Goal: Task Accomplishment & Management: Manage account settings

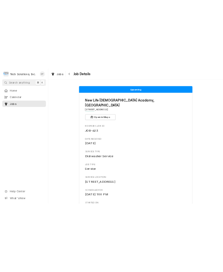
scroll to position [727, 0]
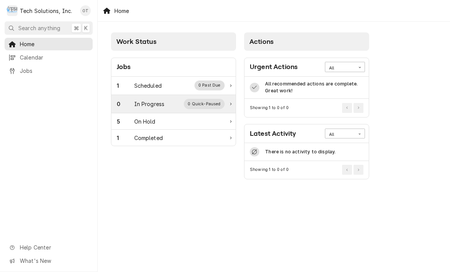
click at [208, 101] on div "0 Quick-Paused" at bounding box center [204, 104] width 41 height 10
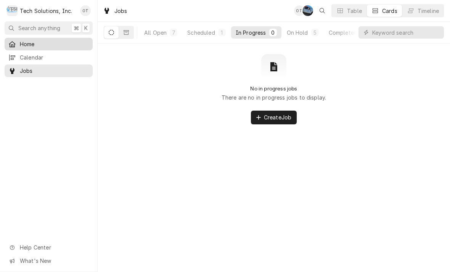
click at [31, 41] on span "Home" at bounding box center [54, 44] width 69 height 8
click at [25, 45] on span "Home" at bounding box center [54, 44] width 69 height 8
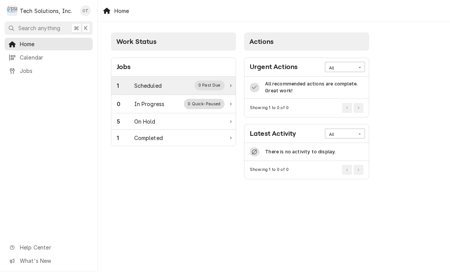
click at [209, 85] on div "0 Past Due" at bounding box center [210, 85] width 31 height 10
click at [215, 84] on div "0 Past Due" at bounding box center [210, 85] width 31 height 10
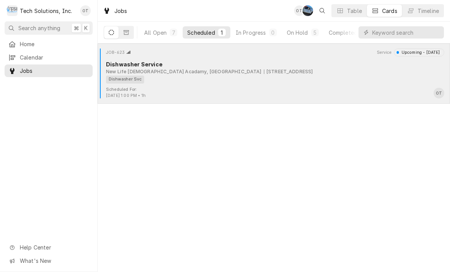
click at [228, 76] on div "Dishwasher Svc" at bounding box center [272, 80] width 333 height 8
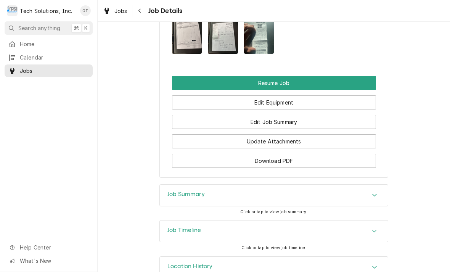
scroll to position [727, 0]
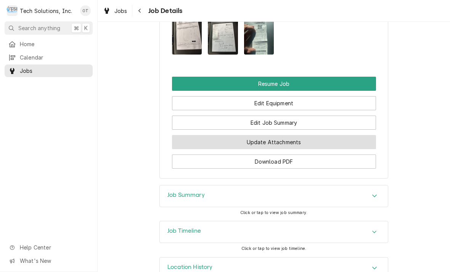
click at [269, 135] on button "Update Attachments" at bounding box center [274, 142] width 204 height 14
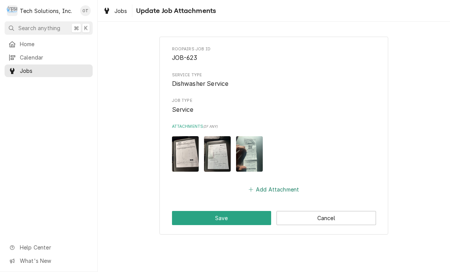
click at [282, 184] on button "Add Attachment" at bounding box center [273, 189] width 53 height 11
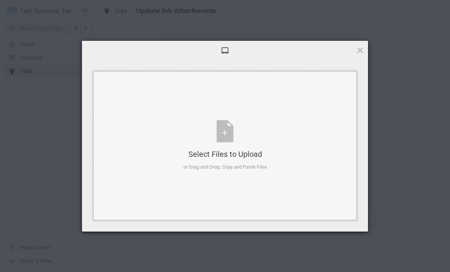
click at [225, 133] on div "Select Files to Upload or Drag and Drop, Copy and Paste Files" at bounding box center [225, 145] width 84 height 51
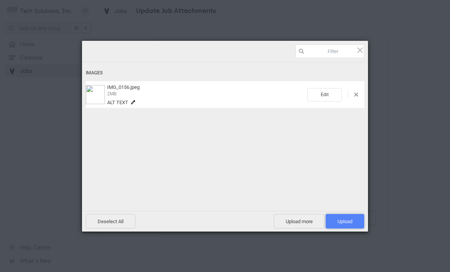
click at [344, 219] on span "Upload 1" at bounding box center [345, 222] width 15 height 6
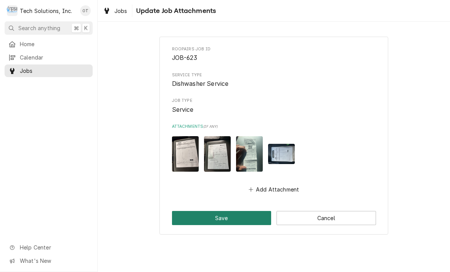
click at [225, 211] on button "Save" at bounding box center [222, 218] width 100 height 14
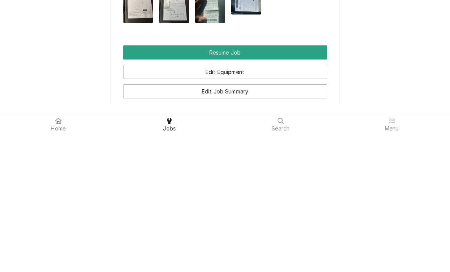
scroll to position [588, 0]
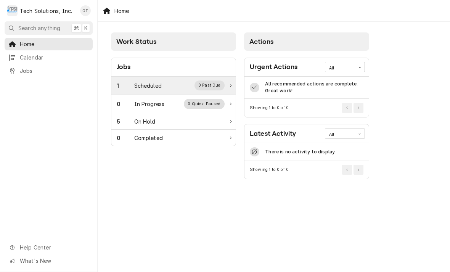
click at [168, 83] on div "1 Scheduled 0 Past Due" at bounding box center [171, 85] width 108 height 10
